Goal: Find specific page/section: Find specific page/section

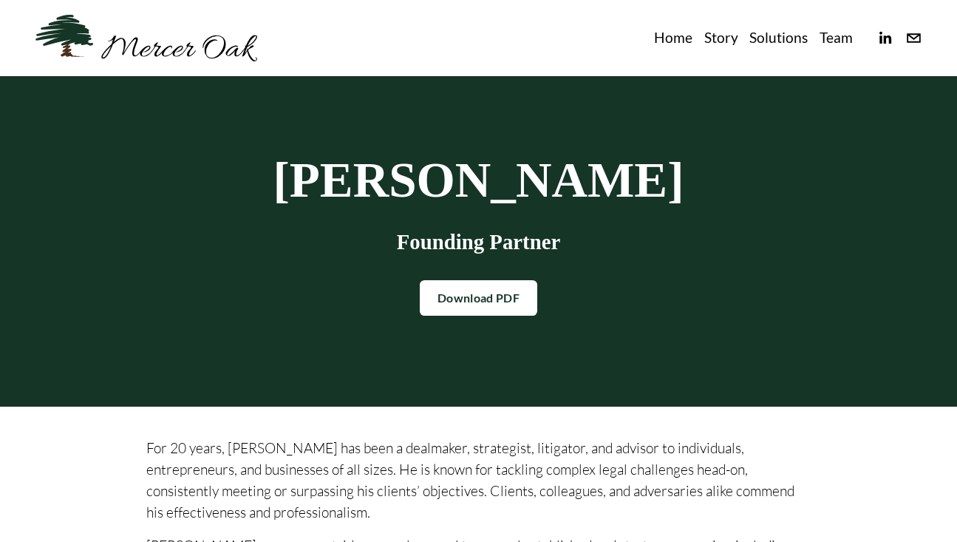
click at [686, 39] on link "Home" at bounding box center [673, 38] width 38 height 24
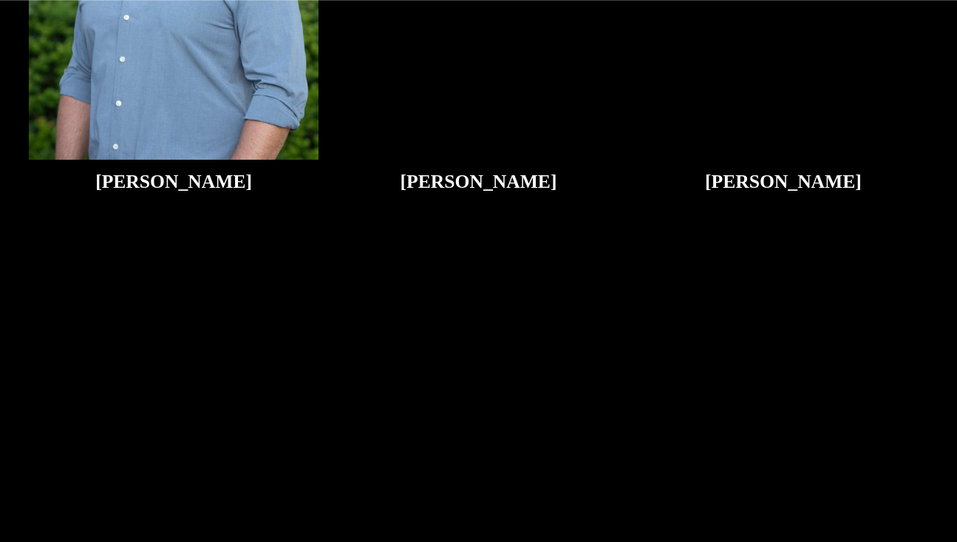
scroll to position [2773, 0]
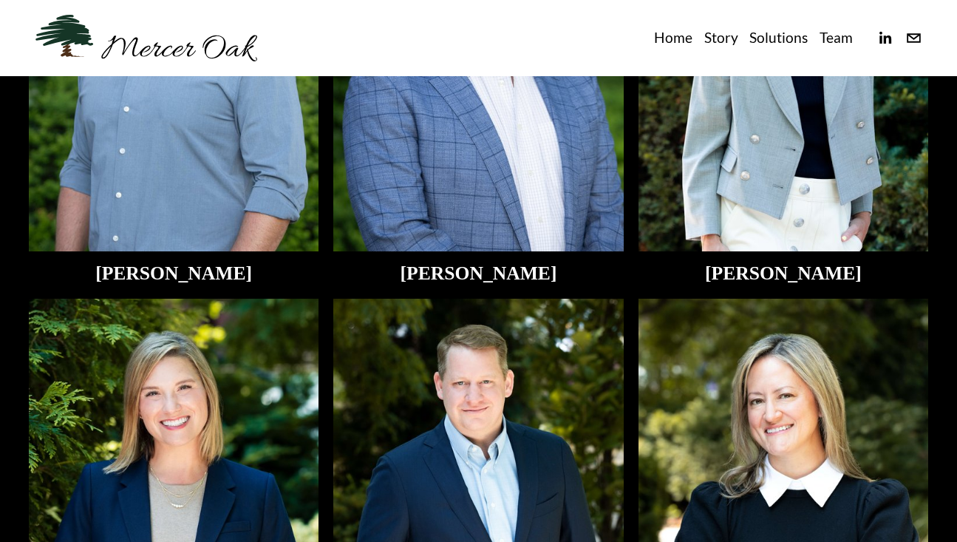
click at [504, 145] on img at bounding box center [478, 57] width 290 height 387
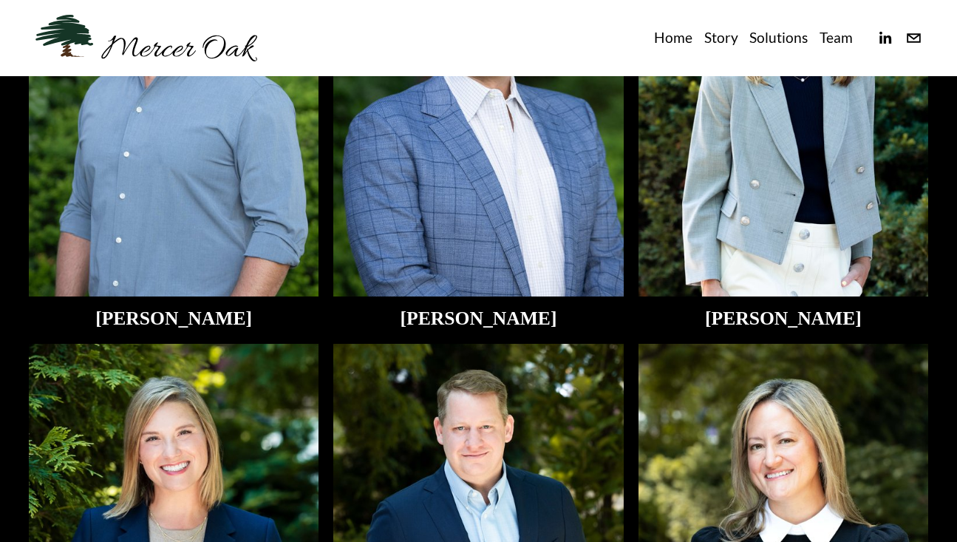
scroll to position [2684, 0]
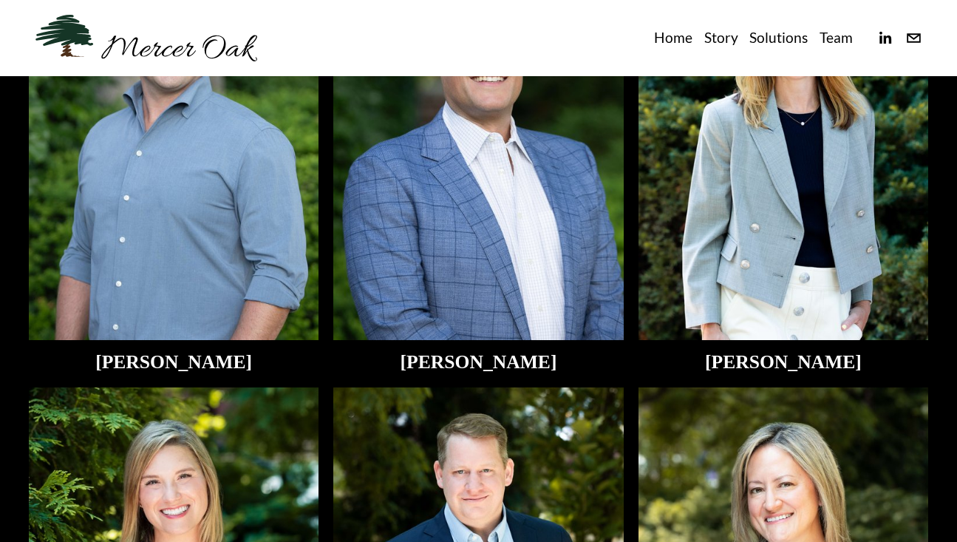
click at [522, 358] on h2 "[PERSON_NAME]" at bounding box center [478, 362] width 290 height 21
click at [530, 235] on img at bounding box center [478, 146] width 290 height 387
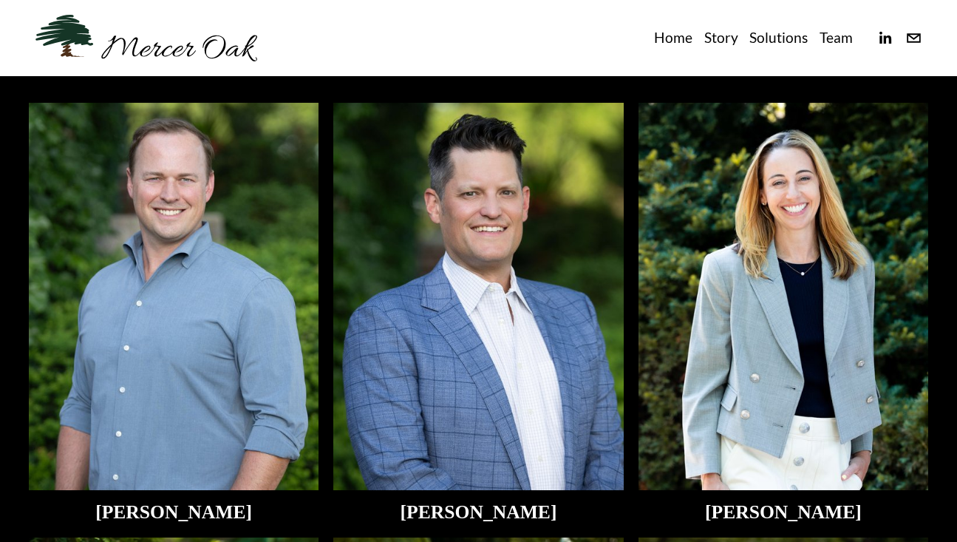
scroll to position [2520, 0]
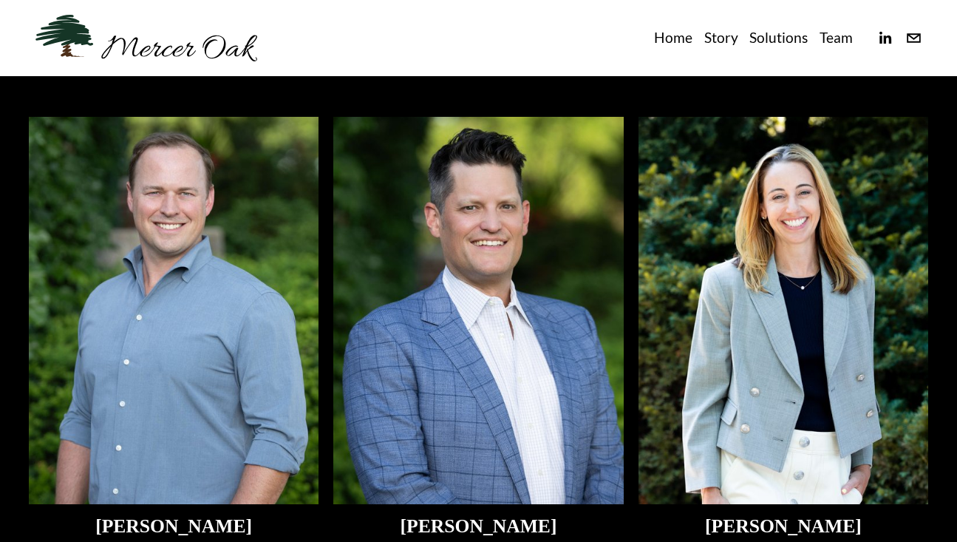
click at [524, 211] on img at bounding box center [478, 310] width 290 height 387
